Goal: Task Accomplishment & Management: Complete application form

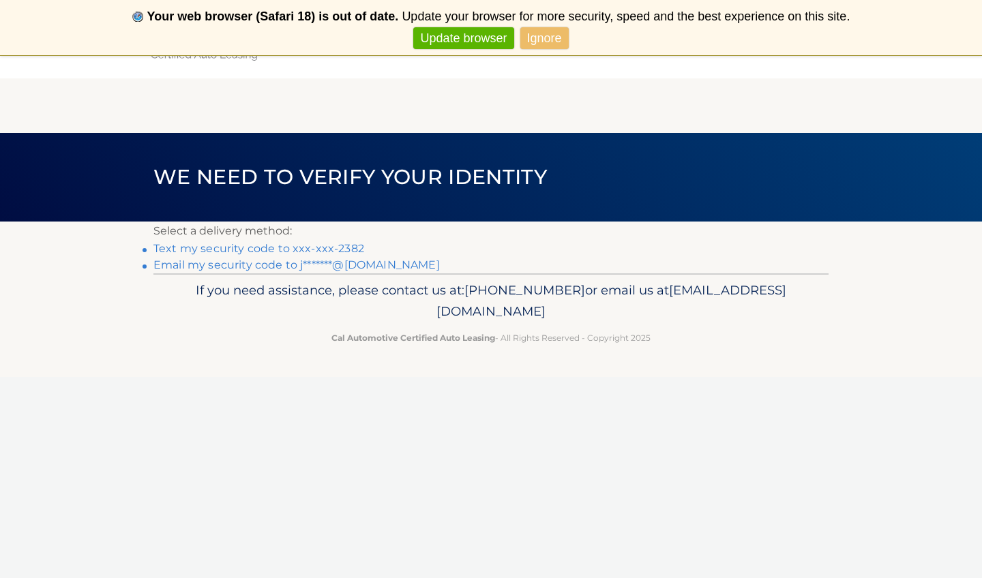
click at [536, 44] on link "Ignore" at bounding box center [544, 38] width 48 height 23
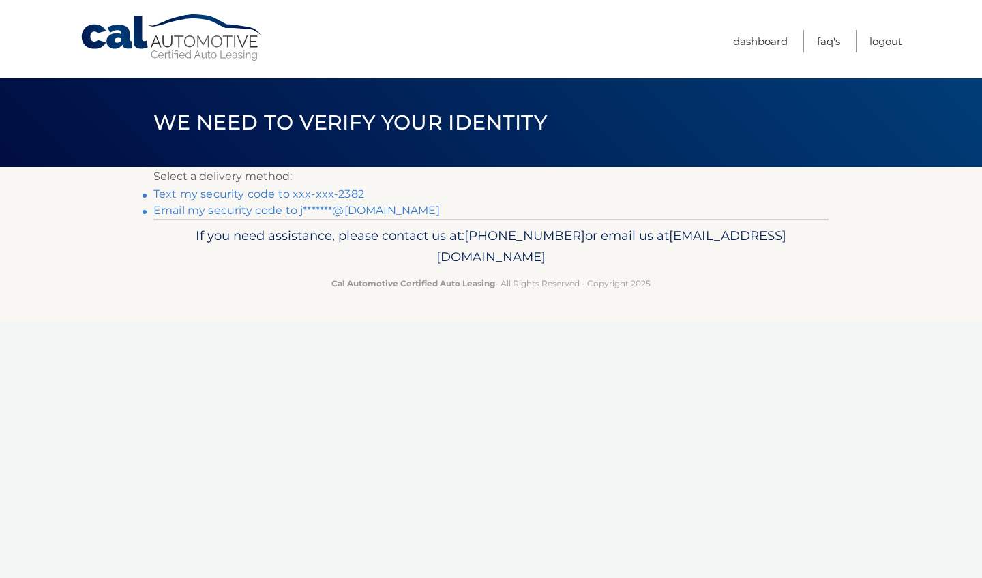
click at [310, 197] on link "Text my security code to xxx-xxx-2382" at bounding box center [258, 194] width 211 height 13
click at [253, 193] on link "Text my security code to xxx-xxx-2382" at bounding box center [258, 194] width 211 height 13
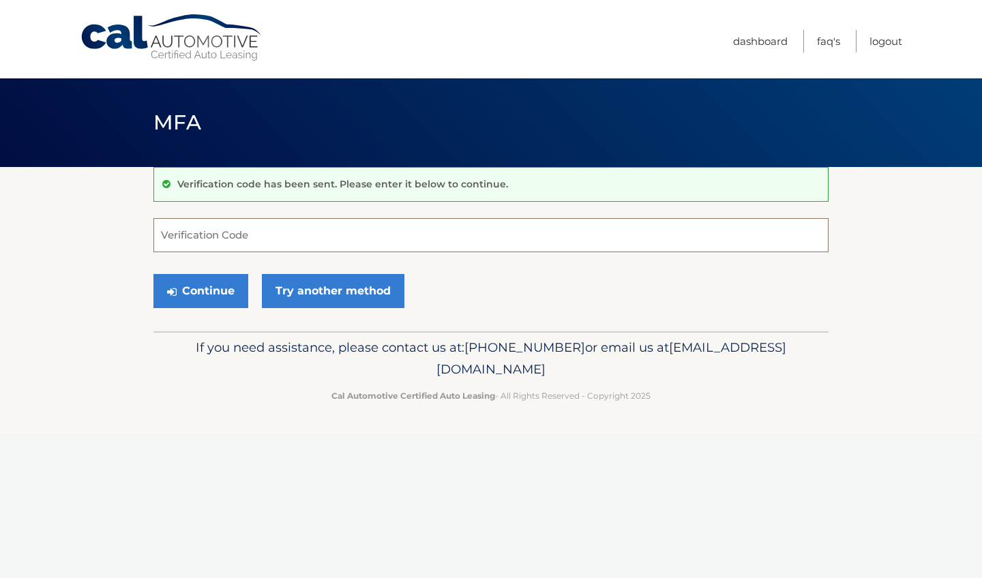
click at [259, 233] on input "Verification Code" at bounding box center [490, 235] width 675 height 34
type input "o"
click at [250, 238] on input "Verification Code" at bounding box center [490, 235] width 675 height 34
type input "f"
click at [334, 286] on link "Try another method" at bounding box center [333, 291] width 143 height 34
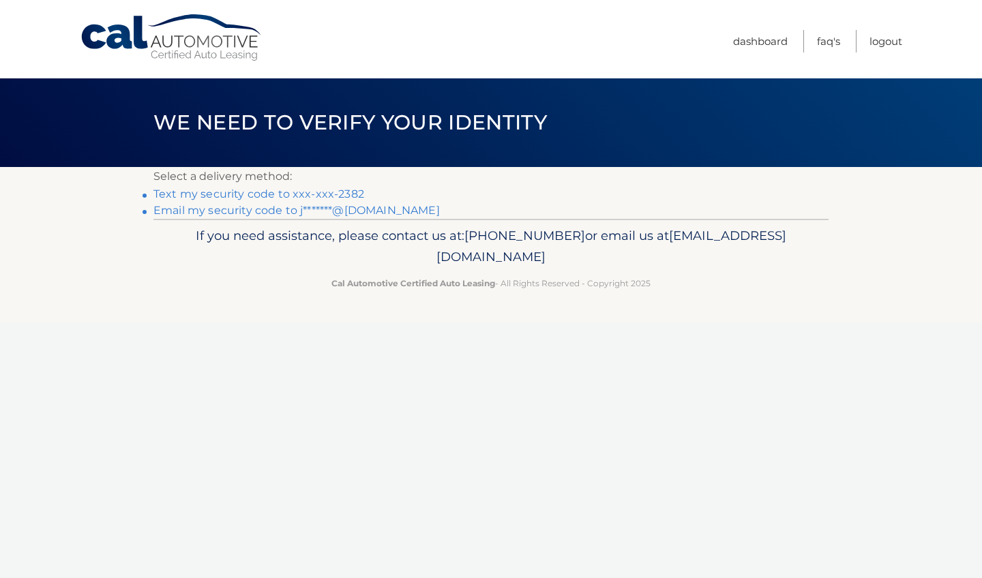
click at [273, 211] on link "Email my security code to j*******@[DOMAIN_NAME]" at bounding box center [296, 210] width 286 height 13
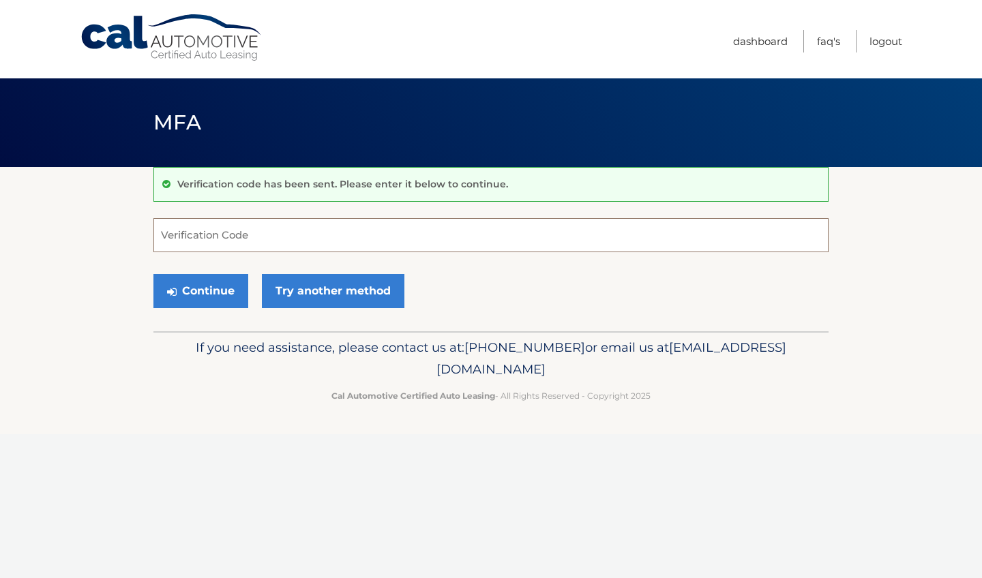
click at [237, 247] on input "Verification Code" at bounding box center [490, 235] width 675 height 34
type input "m"
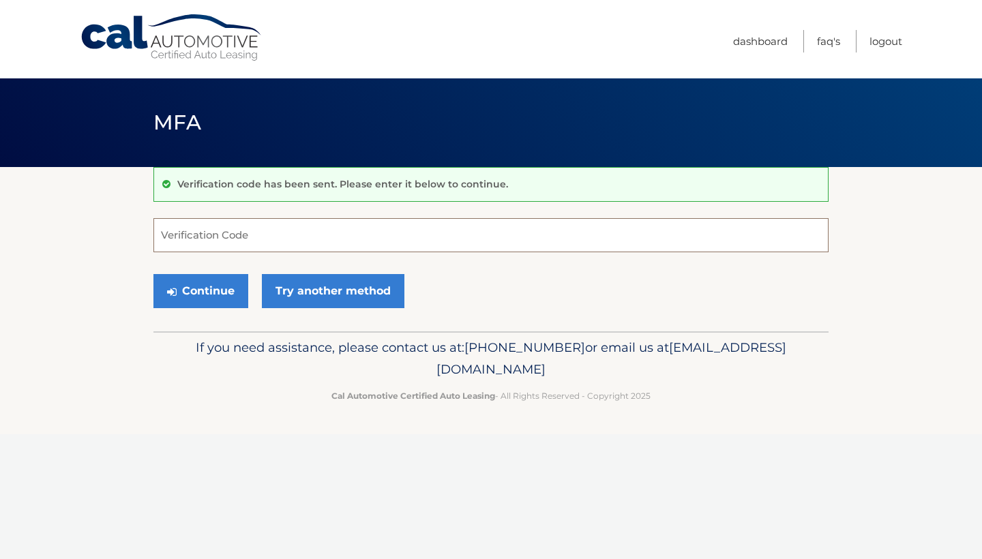
click at [226, 246] on input "Verification Code" at bounding box center [490, 235] width 675 height 34
click at [296, 289] on link "Try another method" at bounding box center [333, 291] width 143 height 34
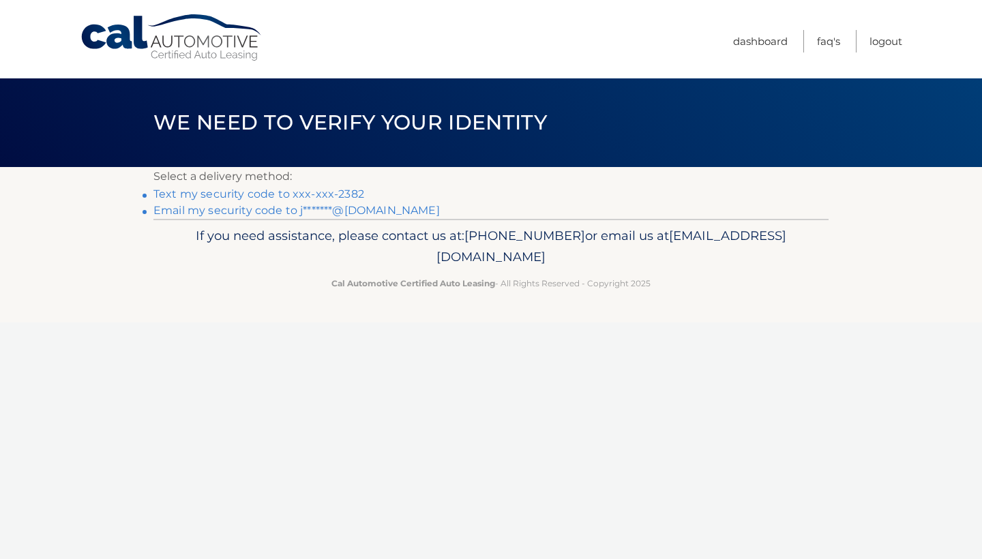
click at [275, 197] on link "Text my security code to xxx-xxx-2382" at bounding box center [258, 194] width 211 height 13
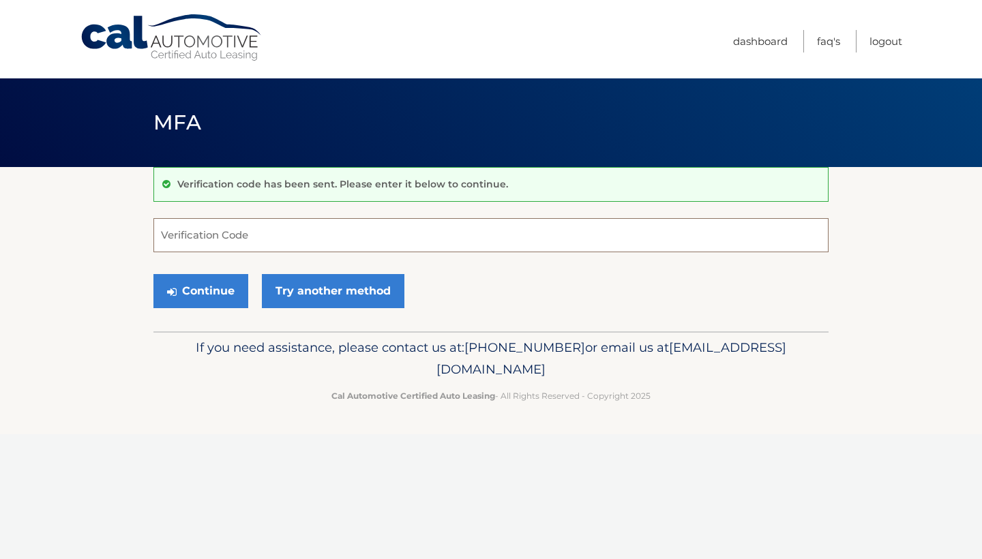
click at [267, 235] on input "Verification Code" at bounding box center [490, 235] width 675 height 34
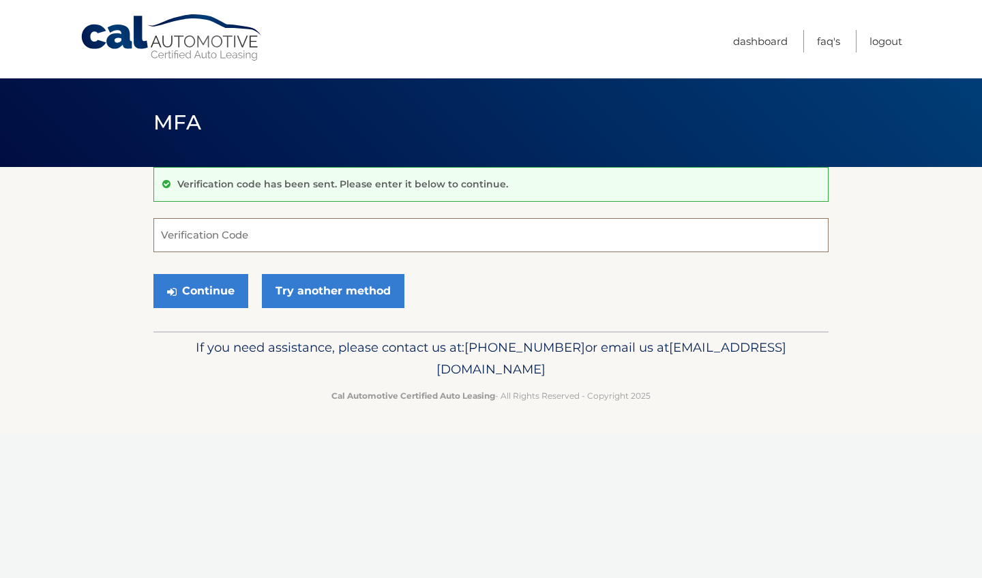
click at [215, 223] on input "Verification Code" at bounding box center [490, 235] width 675 height 34
click at [759, 42] on link "Dashboard" at bounding box center [760, 41] width 55 height 23
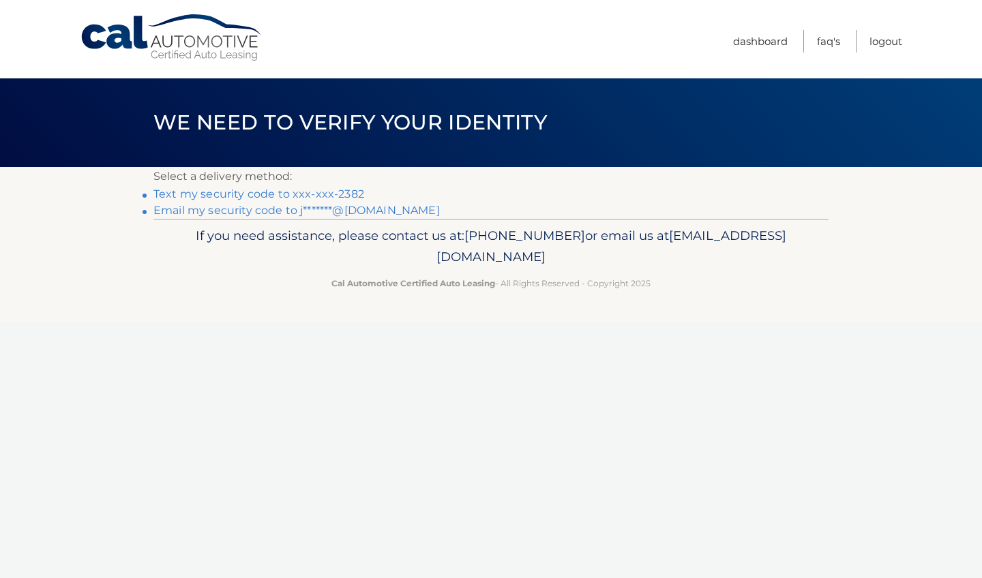
click at [177, 42] on link "Cal Automotive" at bounding box center [172, 38] width 184 height 48
click at [124, 41] on link "Cal Automotive" at bounding box center [172, 38] width 184 height 48
